Goal: Check status: Check status

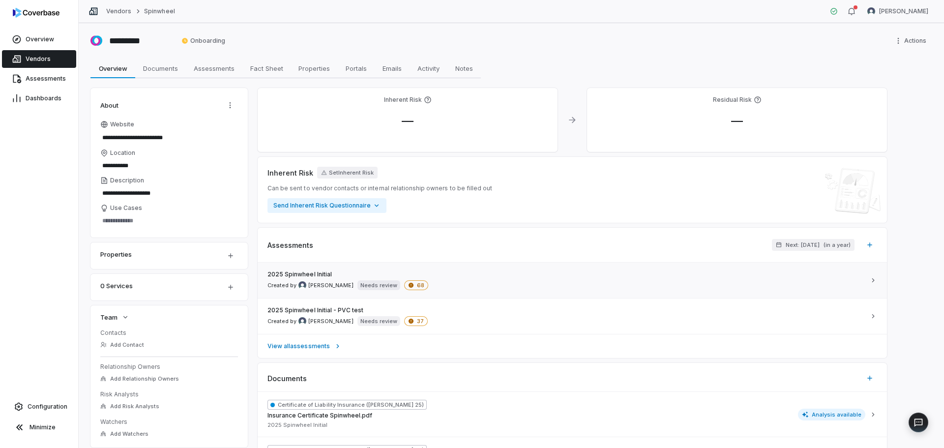
click at [449, 281] on div "2025 Spinwheel Initial Created by [PERSON_NAME] Needs review 68" at bounding box center [567, 281] width 598 height 20
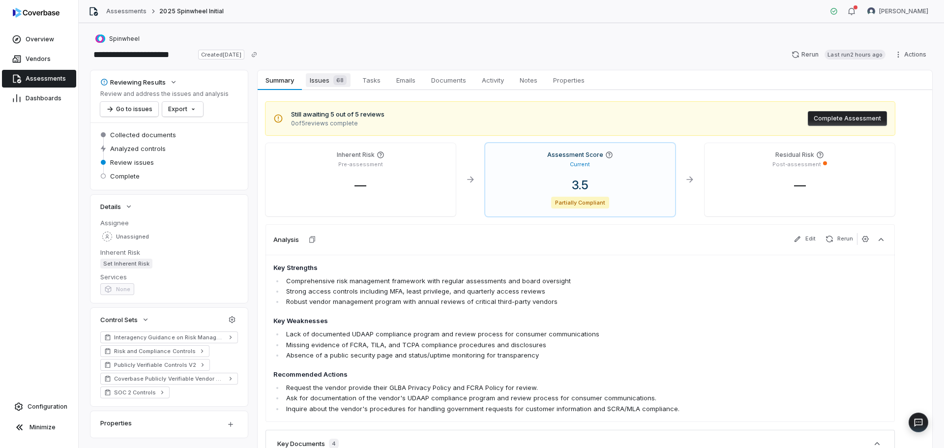
click at [327, 82] on span "Issues 68" at bounding box center [328, 80] width 45 height 14
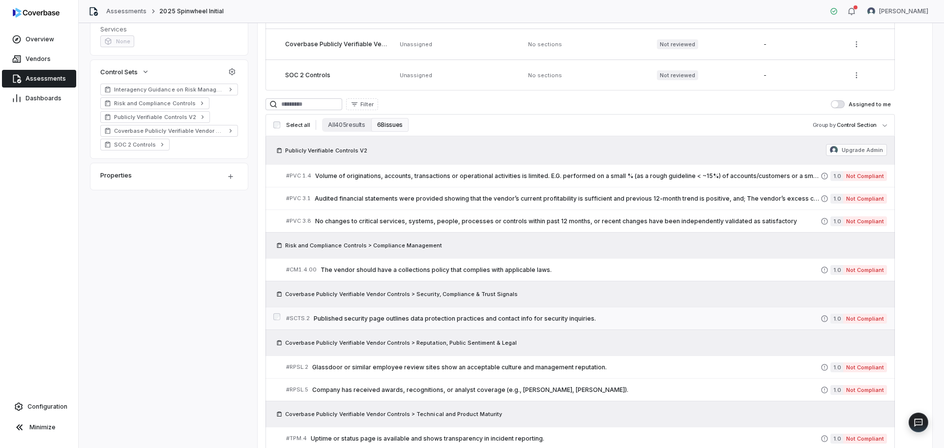
scroll to position [295, 0]
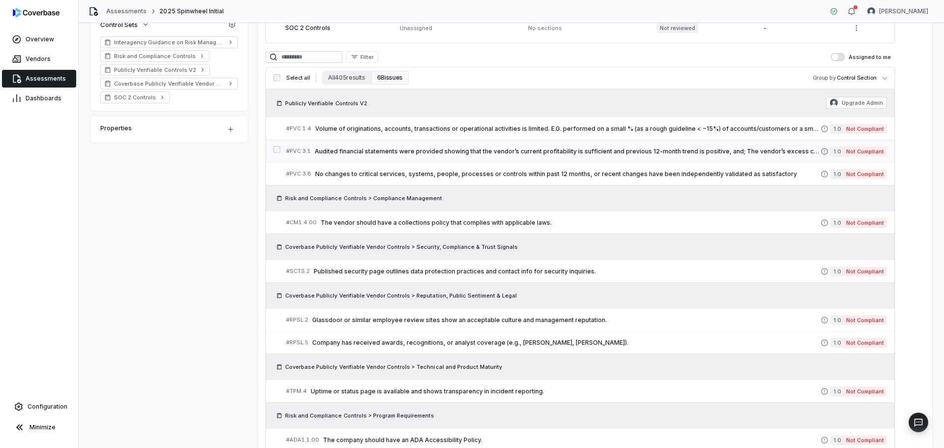
click at [853, 149] on span "Not Compliant" at bounding box center [866, 152] width 44 height 10
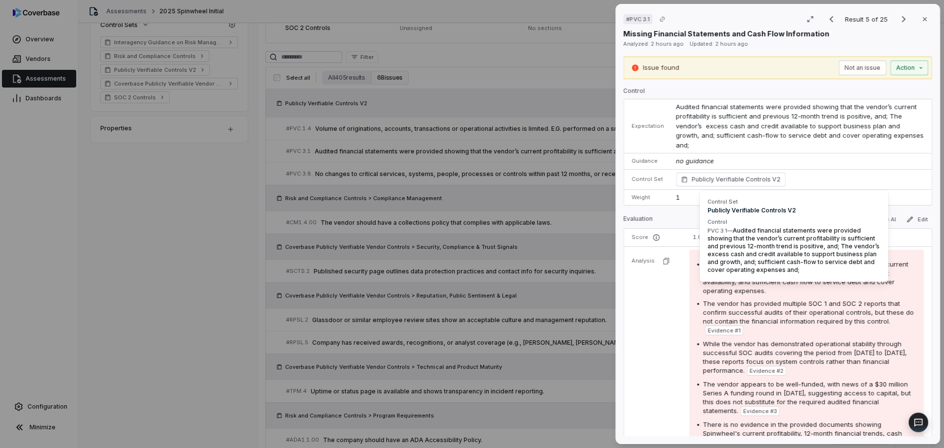
click at [712, 177] on span "Publicly Verifiable Controls V2" at bounding box center [736, 180] width 89 height 10
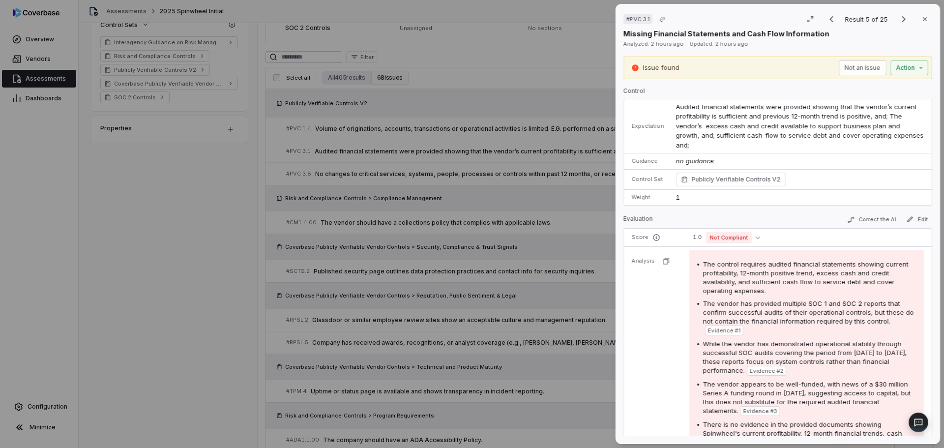
click at [888, 68] on div "# PVC 3.1 Result 5 of 25 Close Missing Financial Statements and Cash Flow Infor…" at bounding box center [472, 224] width 944 height 448
drag, startPoint x: 860, startPoint y: 66, endPoint x: 719, endPoint y: 115, distance: 149.7
click at [718, 114] on div "# PVC 3.1 Result 5 of 25 Close Missing Financial Statements and Cash Flow Infor…" at bounding box center [472, 224] width 944 height 448
click at [689, 163] on span "no guidance" at bounding box center [695, 161] width 38 height 8
click at [729, 158] on td "no guidance" at bounding box center [801, 161] width 262 height 16
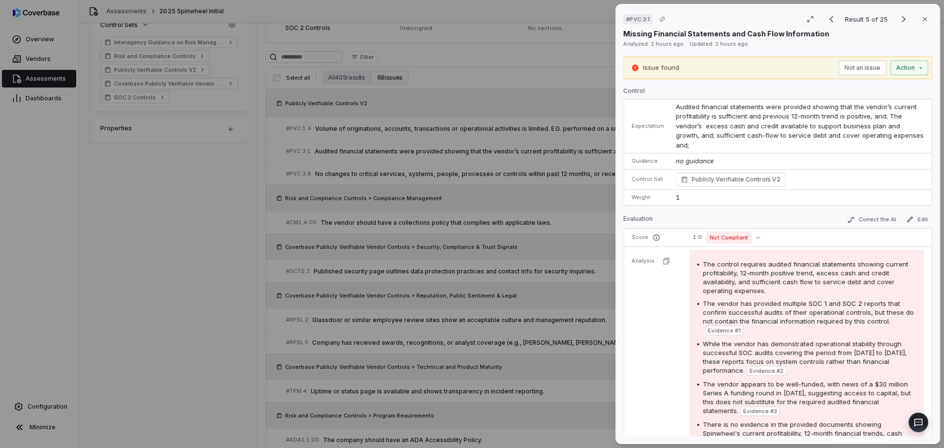
drag, startPoint x: 895, startPoint y: 156, endPoint x: 674, endPoint y: 166, distance: 221.1
click at [888, 157] on td "no guidance" at bounding box center [801, 161] width 262 height 16
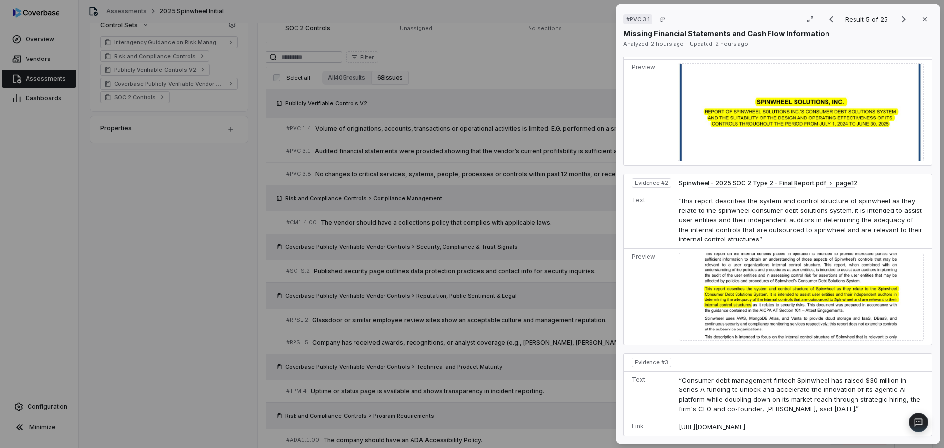
scroll to position [590, 0]
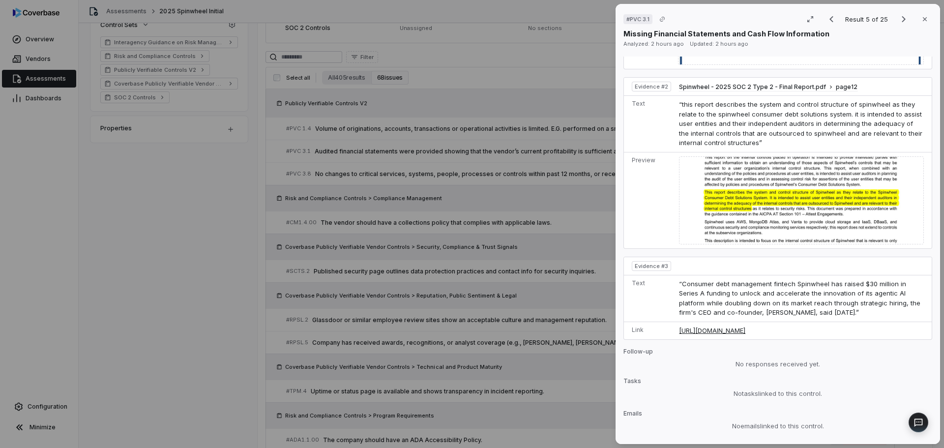
click at [201, 300] on div "# PVC 3.1 Result 5 of 25 Close Missing Financial Statements and Cash Flow Infor…" at bounding box center [472, 224] width 944 height 448
